Goal: Information Seeking & Learning: Learn about a topic

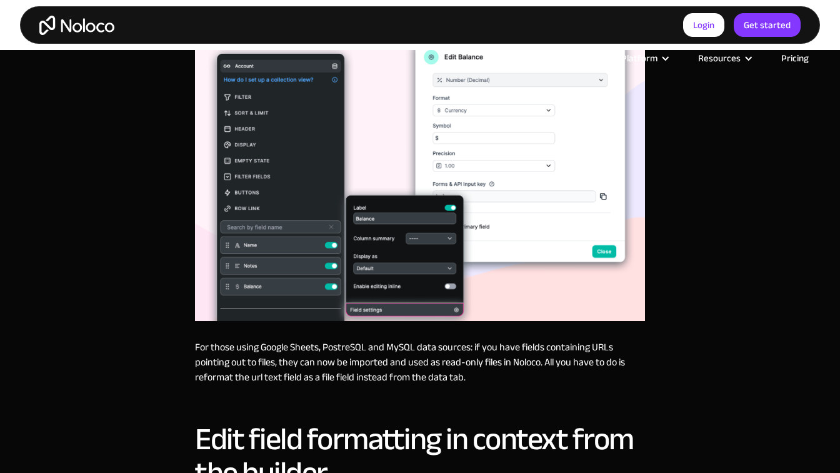
scroll to position [1516, 0]
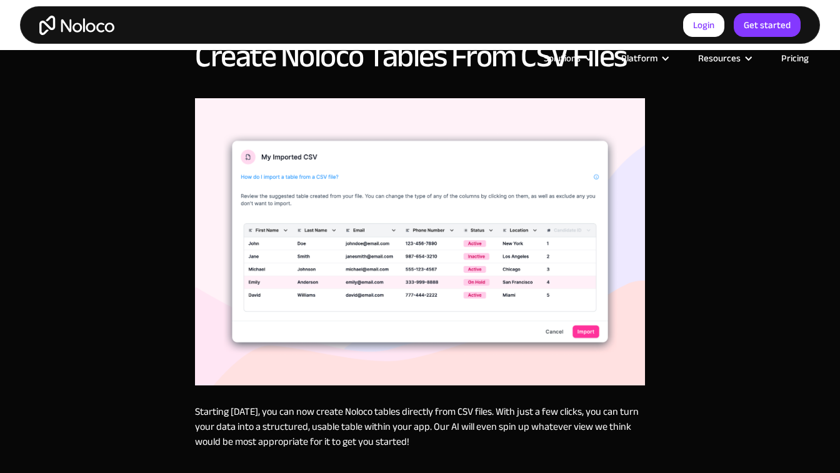
scroll to position [725, 0]
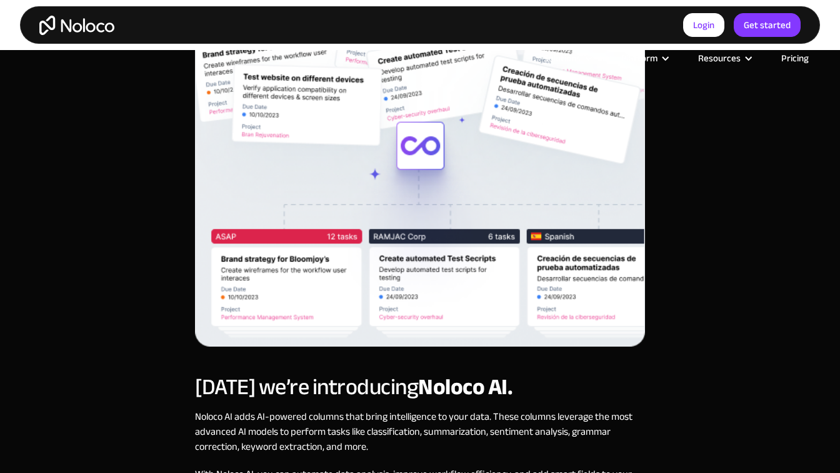
scroll to position [725, 0]
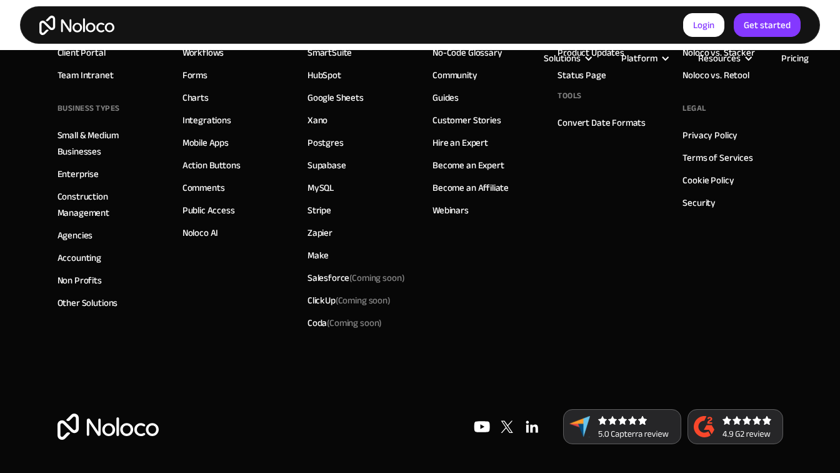
scroll to position [1098, 0]
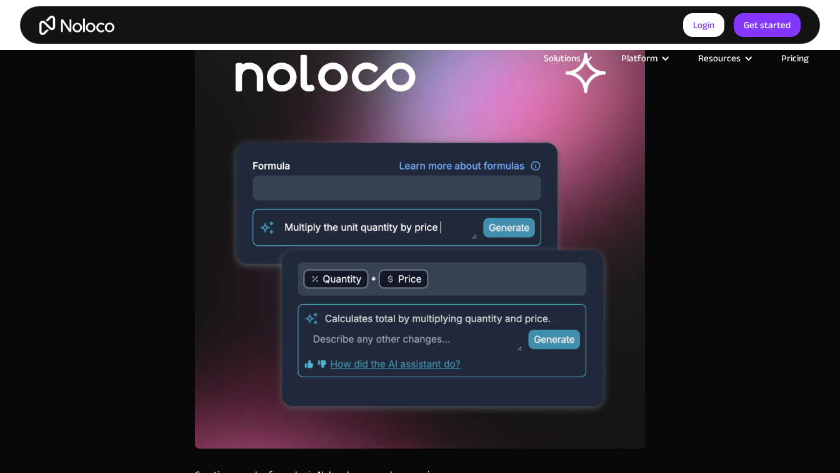
scroll to position [725, 0]
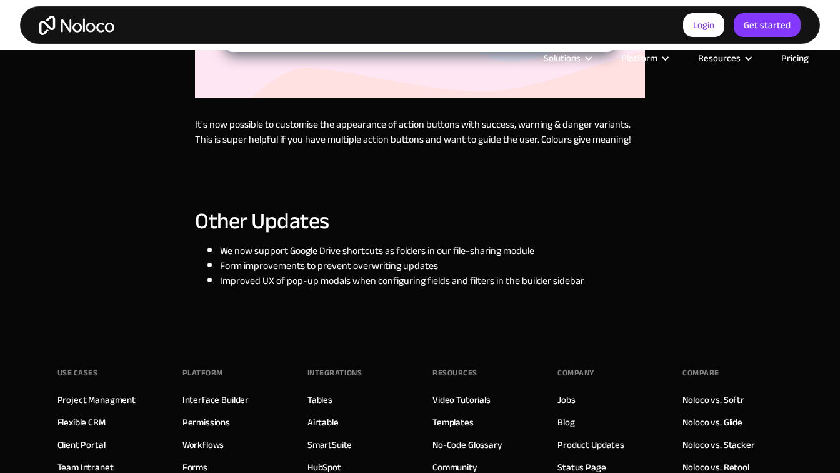
scroll to position [1516, 0]
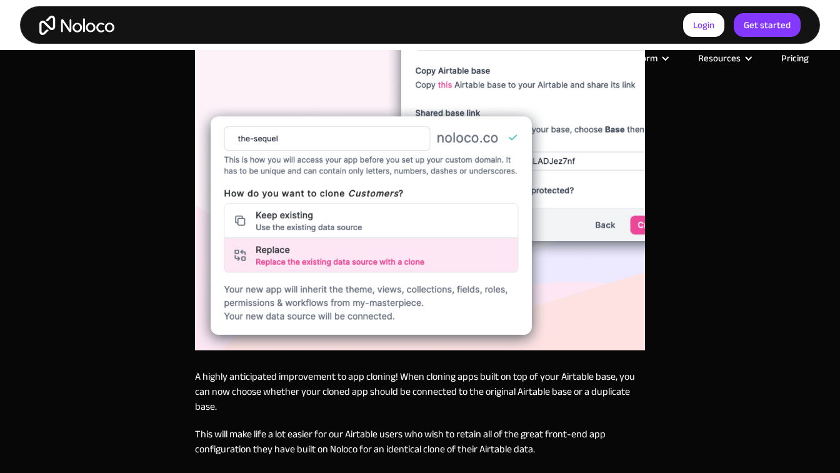
scroll to position [1516, 0]
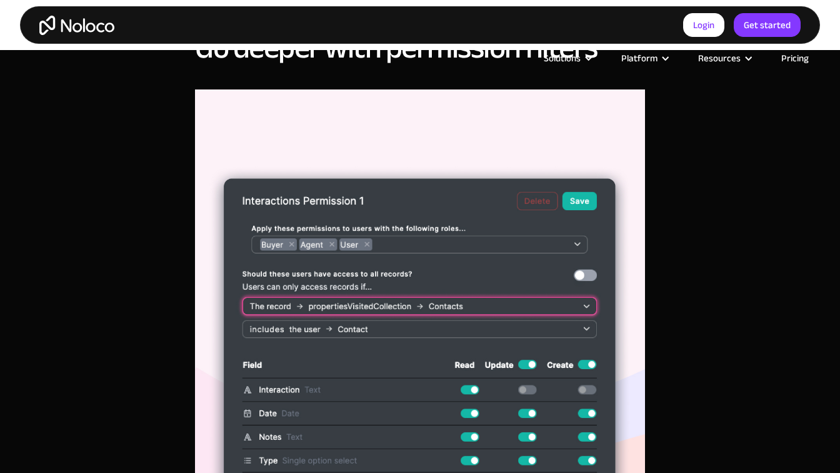
scroll to position [1122, 0]
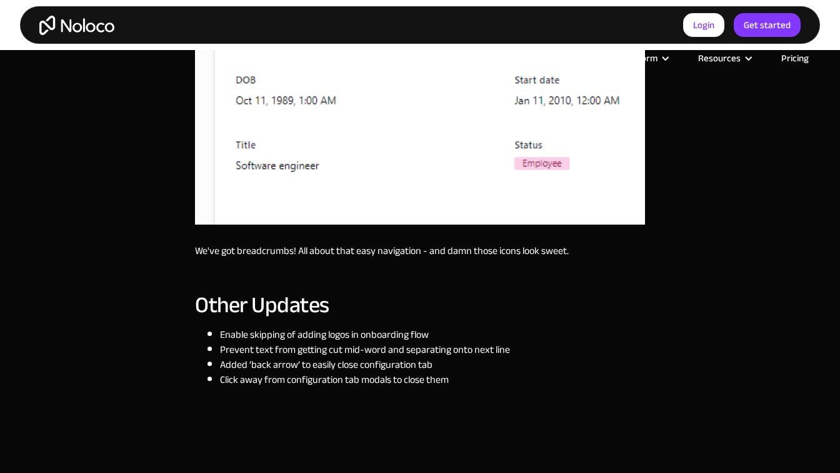
scroll to position [1518, 0]
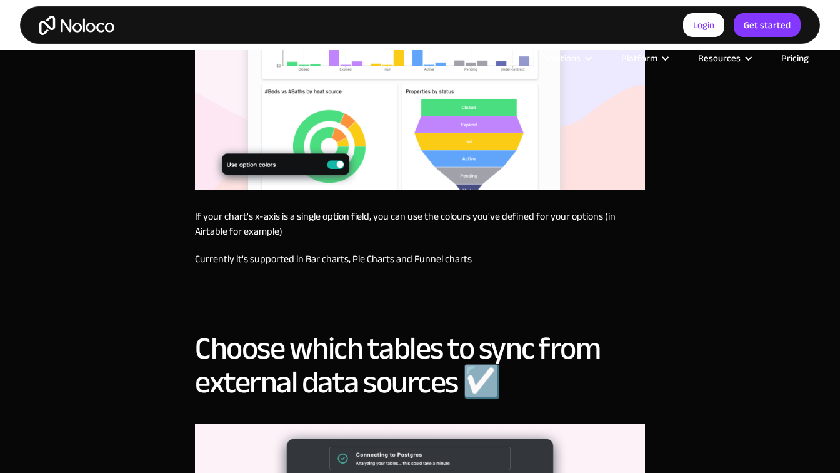
scroll to position [1517, 0]
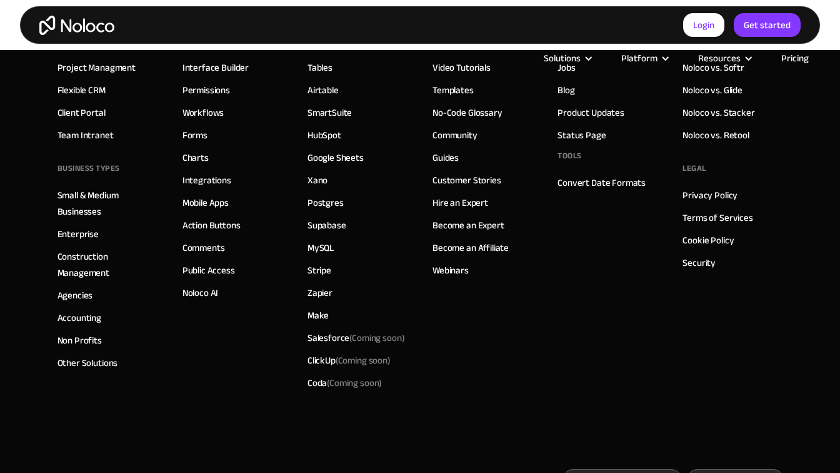
scroll to position [790, 0]
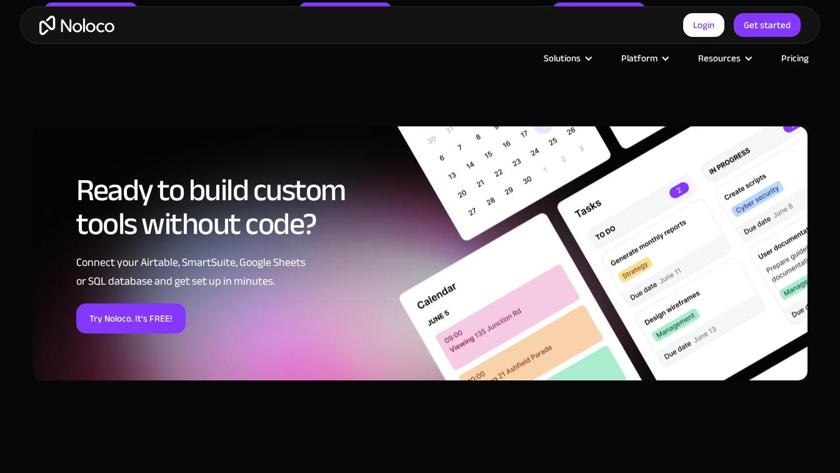
scroll to position [1675, 0]
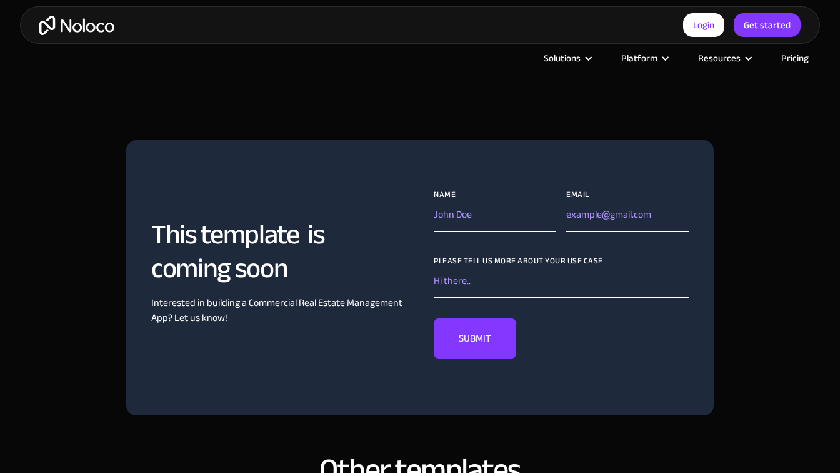
scroll to position [1122, 0]
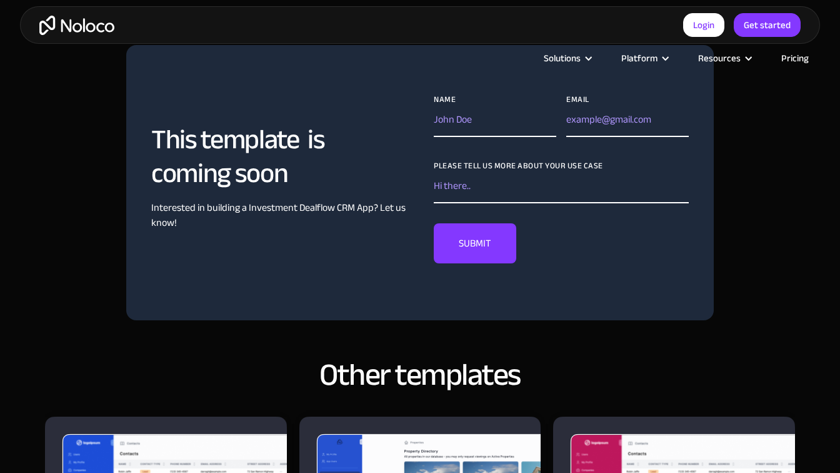
scroll to position [1122, 0]
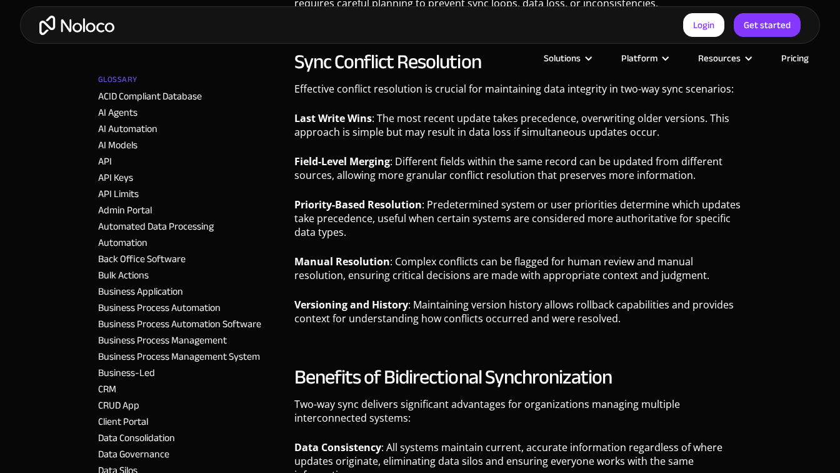
scroll to position [1516, 0]
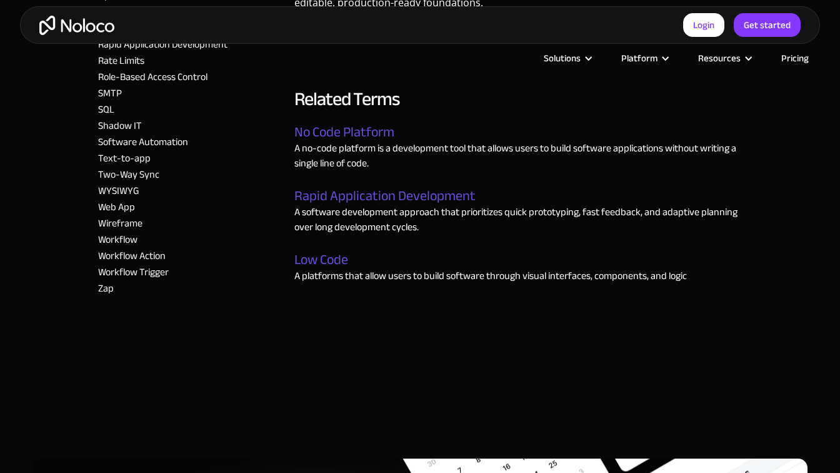
scroll to position [1516, 0]
